Goal: Find specific page/section: Find specific page/section

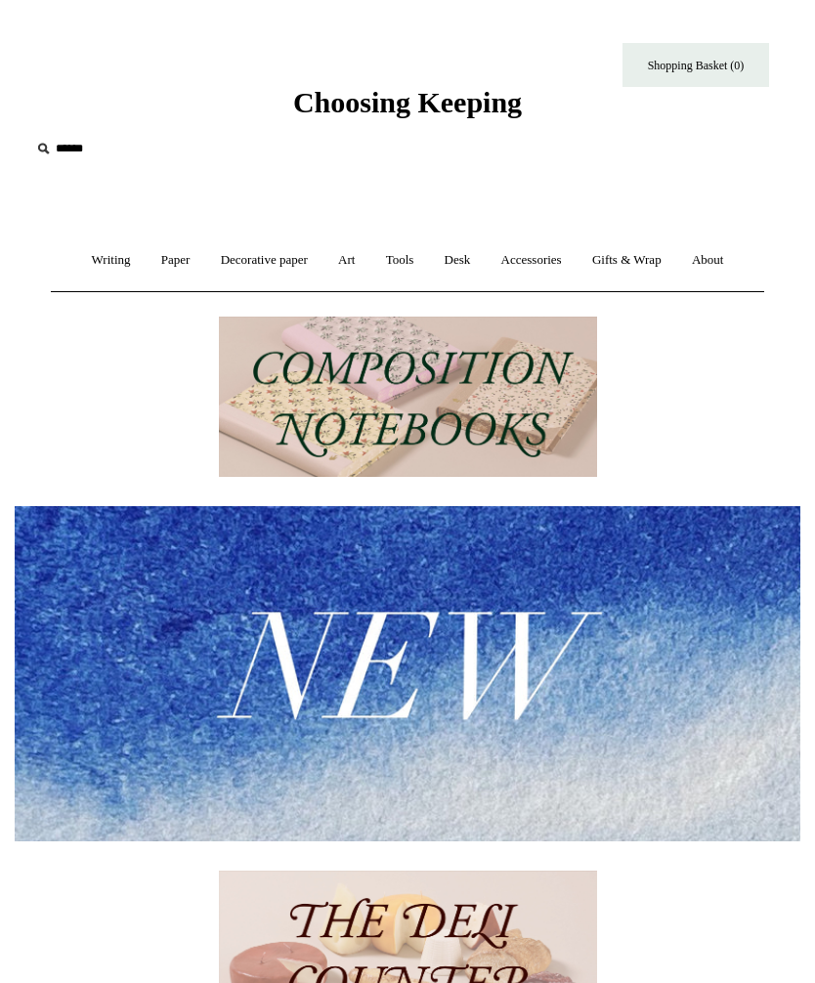
click at [344, 256] on link "Art +" at bounding box center [346, 260] width 44 height 52
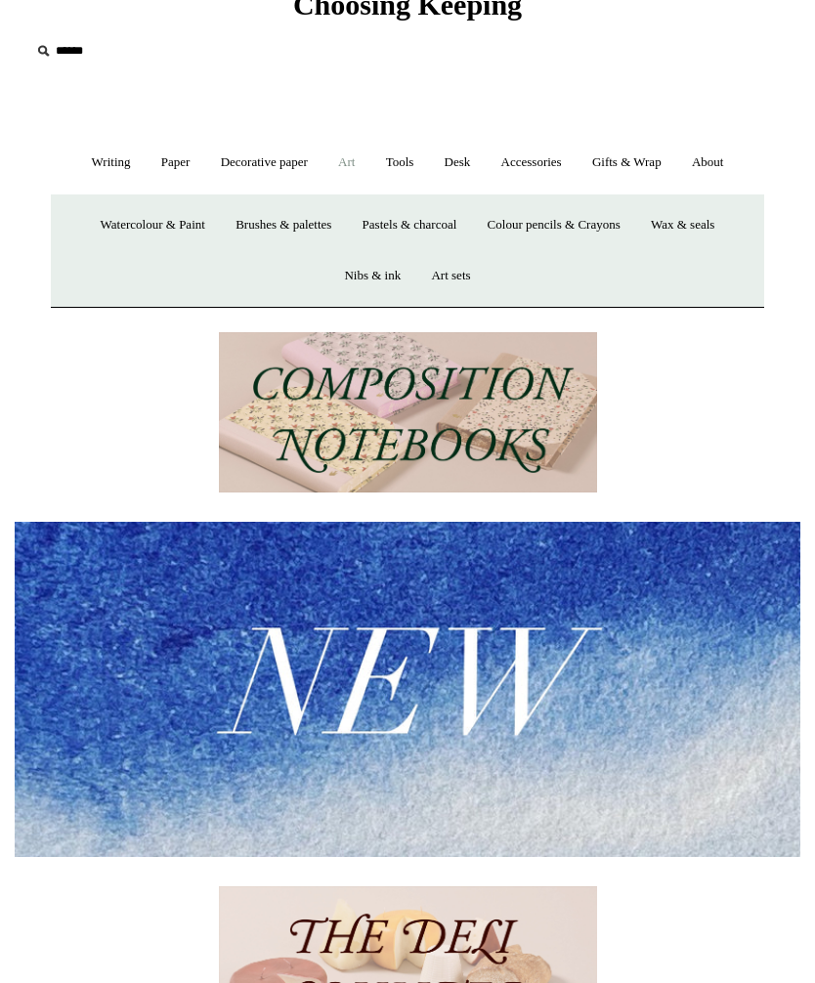
scroll to position [76, 0]
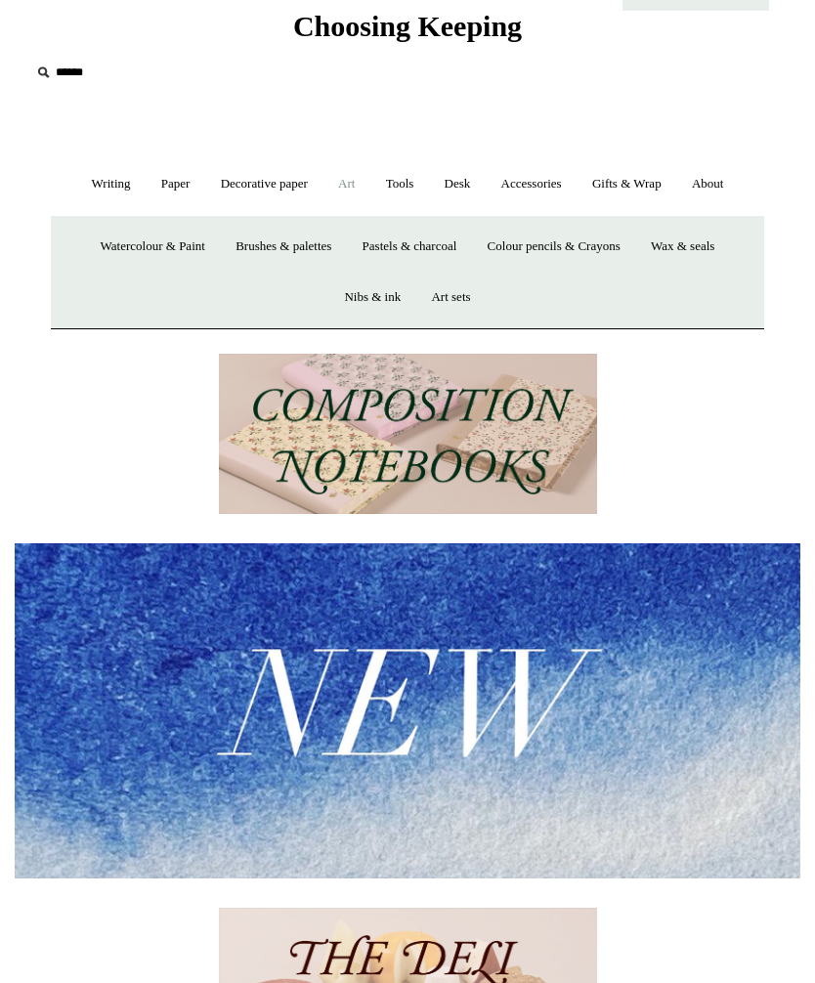
click at [132, 238] on link "Watercolour & Paint" at bounding box center [153, 247] width 132 height 52
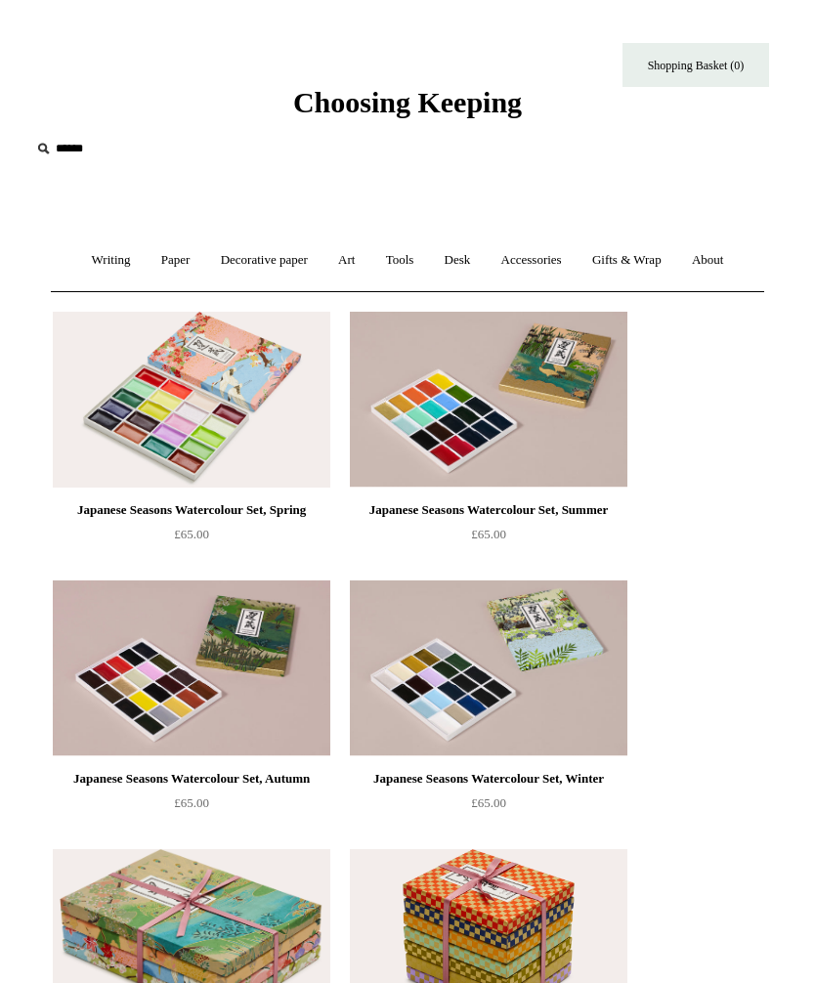
click at [348, 257] on link "Art +" at bounding box center [346, 260] width 44 height 52
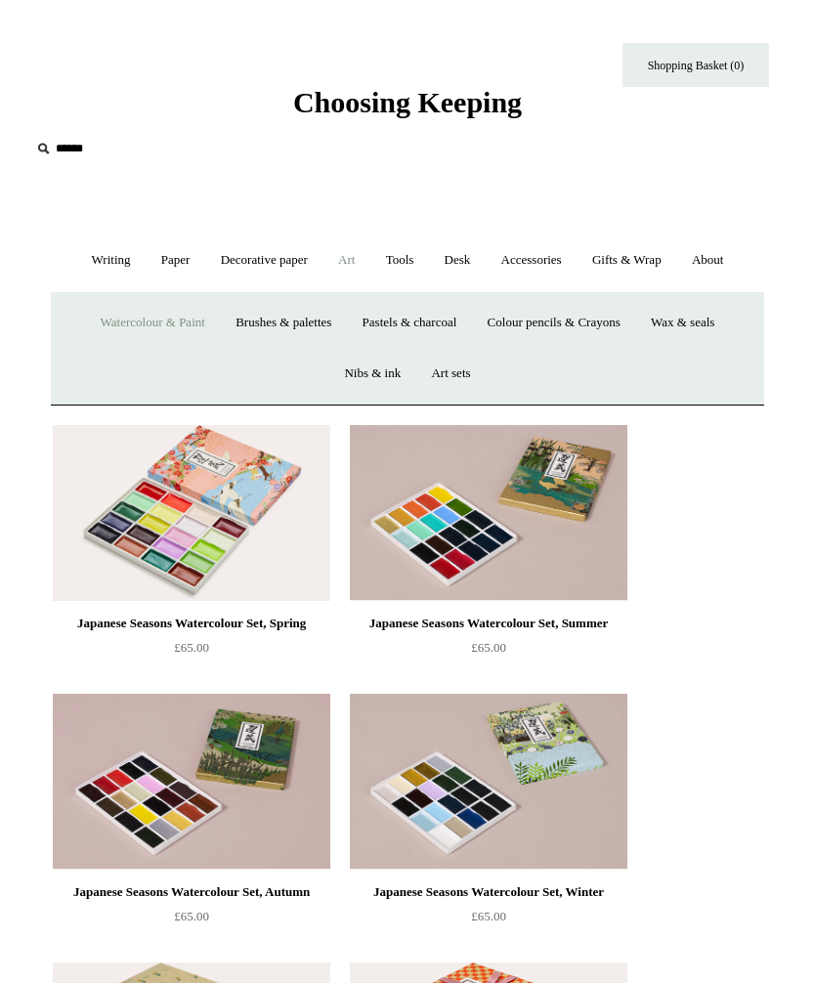
click at [440, 330] on link "Pastels & charcoal" at bounding box center [410, 323] width 122 height 52
